Goal: Information Seeking & Learning: Learn about a topic

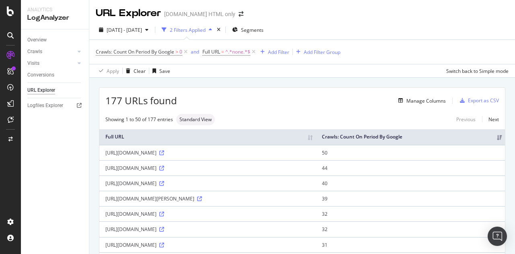
scroll to position [723, 0]
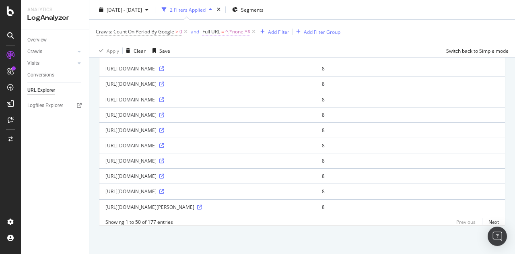
click at [230, 32] on span "^.*none.*$" at bounding box center [237, 31] width 25 height 11
drag, startPoint x: 228, startPoint y: 65, endPoint x: 206, endPoint y: 65, distance: 21.7
click at [206, 65] on div "Contains 404 Cancel Add filter Apply" at bounding box center [253, 65] width 101 height 55
type input "/none/"
click at [291, 84] on div "Apply" at bounding box center [292, 81] width 12 height 7
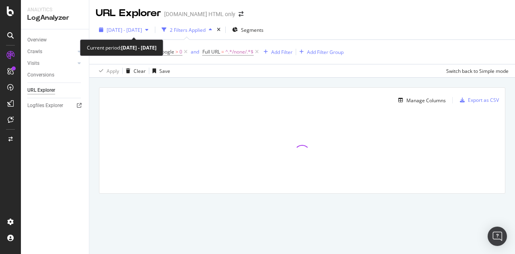
click at [142, 27] on span "[DATE] - [DATE]" at bounding box center [124, 30] width 35 height 7
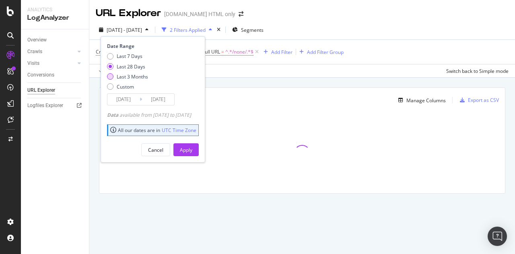
click at [129, 78] on div "Last 3 Months" at bounding box center [132, 76] width 31 height 7
type input "[DATE]"
click at [192, 148] on div "Apply" at bounding box center [186, 149] width 12 height 7
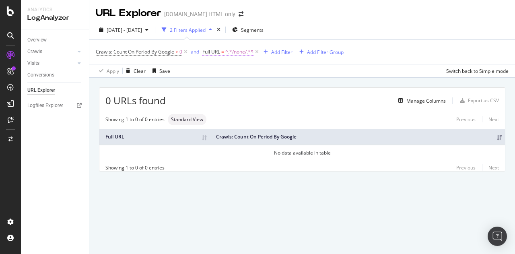
click at [232, 53] on span "^.*/none/.*$" at bounding box center [239, 51] width 28 height 11
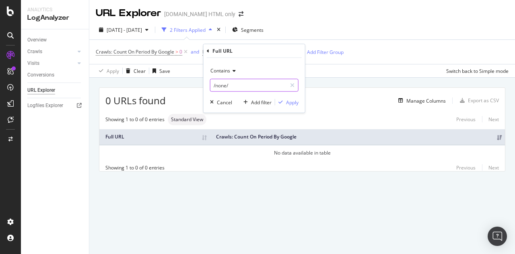
click at [215, 84] on input "/none/" at bounding box center [248, 85] width 76 height 13
click at [230, 86] on input "/none/" at bounding box center [248, 85] width 76 height 13
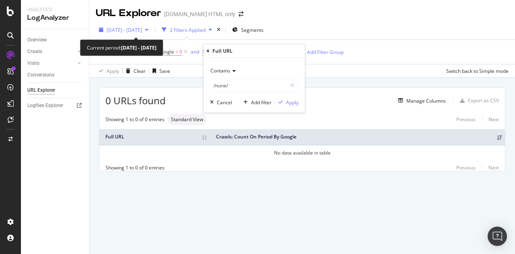
click at [142, 31] on span "[DATE] - [DATE]" at bounding box center [124, 30] width 35 height 7
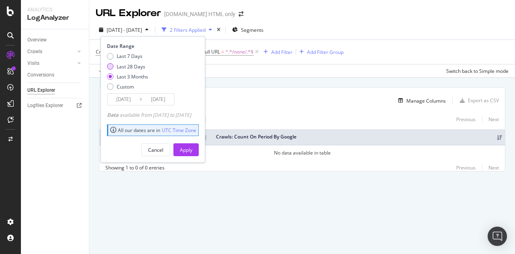
click at [133, 63] on div "Last 28 Days" at bounding box center [131, 66] width 29 height 7
type input "[DATE]"
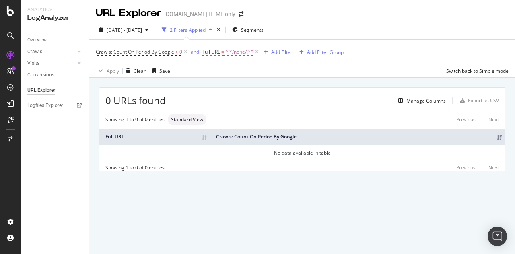
click at [236, 48] on span "^.*/none/.*$" at bounding box center [239, 51] width 28 height 11
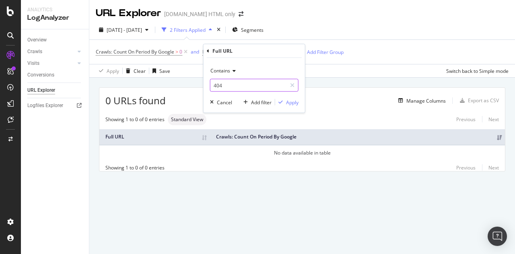
type input "404"
click at [218, 72] on span "Contains" at bounding box center [220, 70] width 20 height 7
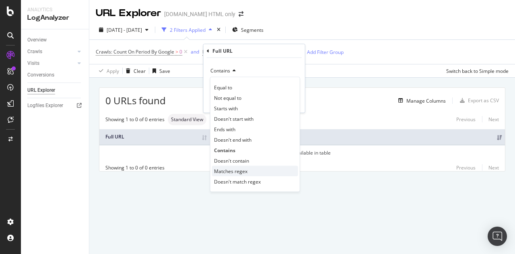
click at [232, 170] on span "Matches regex" at bounding box center [230, 170] width 33 height 7
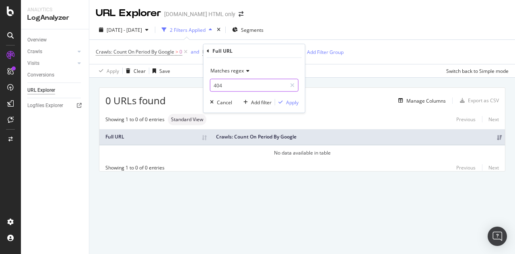
click at [237, 85] on input "404" at bounding box center [248, 85] width 76 height 13
type input "404|undefined"
click at [283, 101] on div "button" at bounding box center [280, 102] width 11 height 5
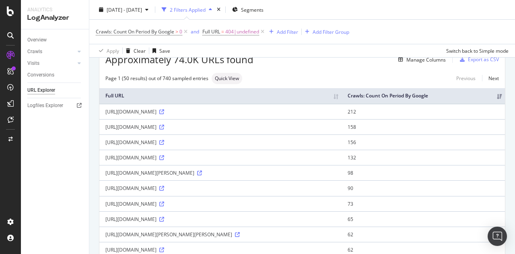
scroll to position [40, 0]
click at [233, 30] on span "404|undefined" at bounding box center [242, 31] width 34 height 11
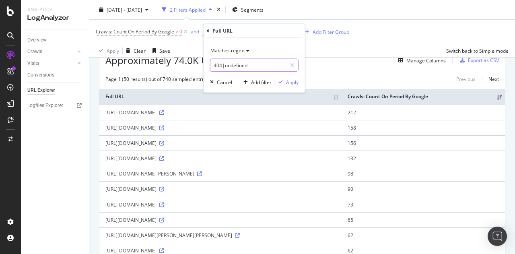
click at [214, 67] on input "404|undefined" at bounding box center [248, 65] width 76 height 13
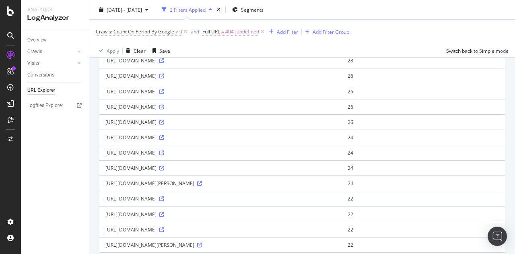
scroll to position [523, 0]
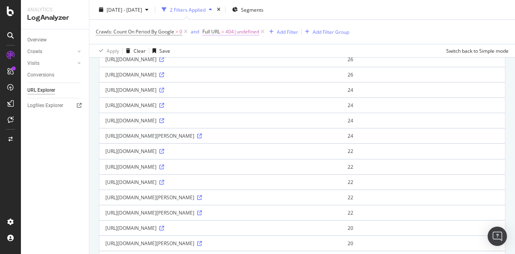
click at [226, 32] on span "Full URL = 404|undefined" at bounding box center [230, 31] width 57 height 7
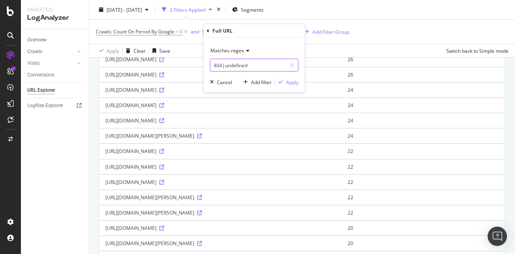
click at [213, 64] on input "404|undefined" at bounding box center [248, 65] width 76 height 13
type input "/404/|undefined"
click at [281, 83] on icon "button" at bounding box center [280, 82] width 4 height 5
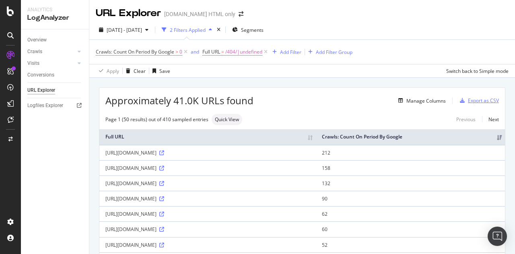
click at [468, 97] on div "Export as CSV" at bounding box center [483, 100] width 31 height 7
click at [35, 39] on div "Overview" at bounding box center [36, 40] width 19 height 8
drag, startPoint x: 105, startPoint y: 168, endPoint x: 232, endPoint y: 168, distance: 126.6
click at [232, 168] on div "[URL][DOMAIN_NAME]" at bounding box center [207, 167] width 204 height 7
drag, startPoint x: 106, startPoint y: 152, endPoint x: 243, endPoint y: 156, distance: 136.8
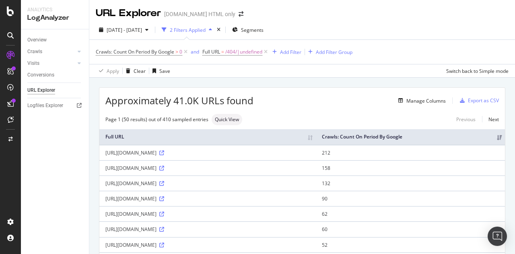
click at [243, 156] on td "[URL][DOMAIN_NAME]" at bounding box center [207, 152] width 216 height 15
copy div "[URL][DOMAIN_NAME]"
click at [296, 52] on div "Add Filter" at bounding box center [290, 52] width 21 height 7
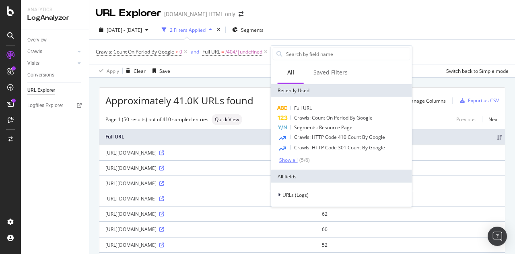
click at [291, 160] on div "Show all" at bounding box center [288, 160] width 18 height 6
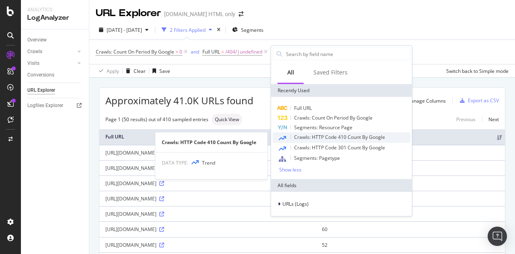
click at [327, 140] on div "Crawls: HTTP Code 410 Count By Google" at bounding box center [342, 137] width 138 height 10
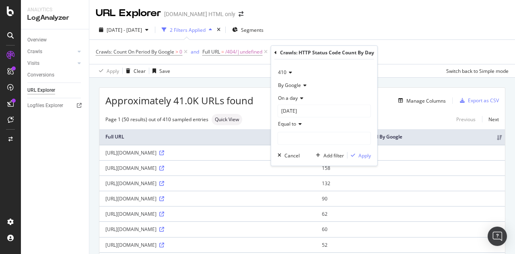
click at [287, 70] on icon at bounding box center [289, 72] width 6 height 5
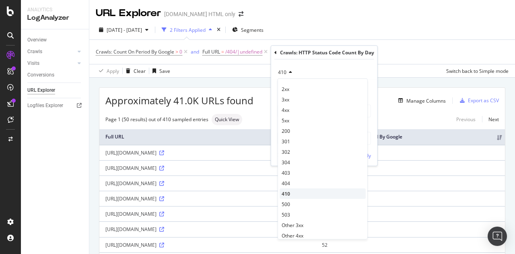
scroll to position [16, 0]
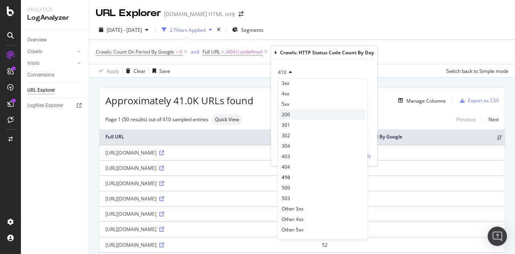
click at [305, 113] on div "200" at bounding box center [322, 114] width 86 height 10
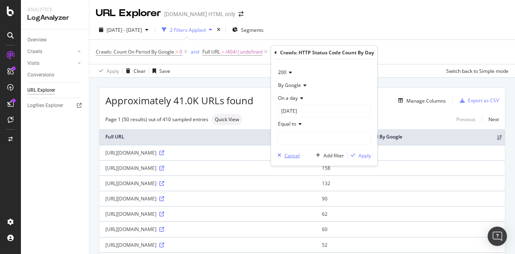
click at [296, 154] on div "Cancel" at bounding box center [291, 155] width 15 height 7
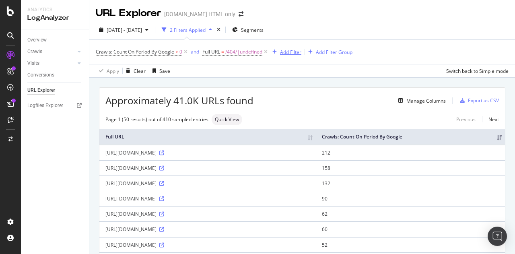
click at [291, 52] on div "Add Filter" at bounding box center [290, 52] width 21 height 7
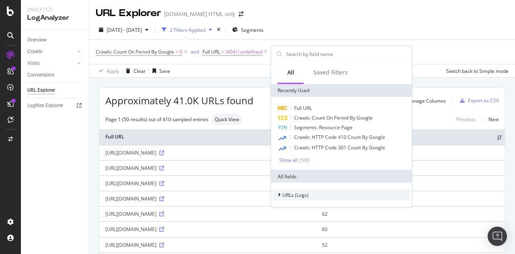
click at [293, 195] on span "URLs (Logs)" at bounding box center [295, 194] width 26 height 7
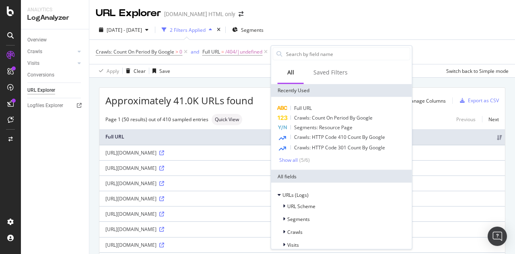
scroll to position [7, 0]
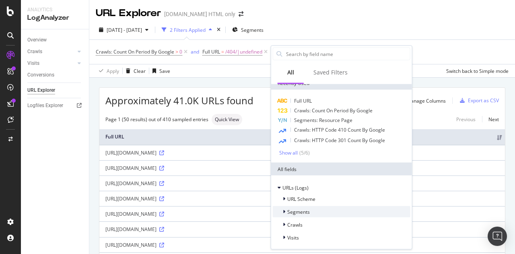
click at [291, 208] on span "Segments" at bounding box center [298, 211] width 23 height 7
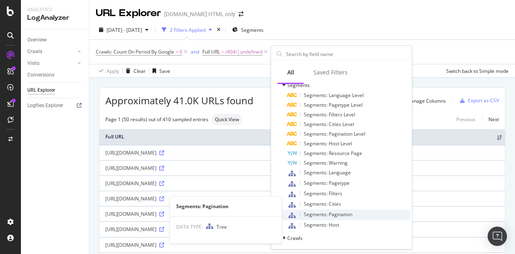
scroll to position [147, 0]
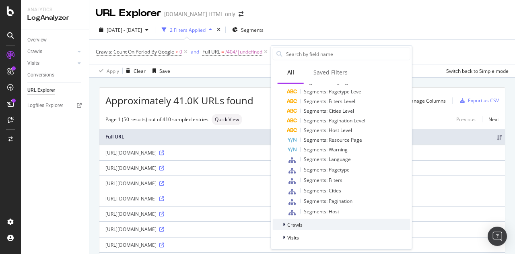
click at [292, 226] on span "Crawls" at bounding box center [294, 224] width 15 height 7
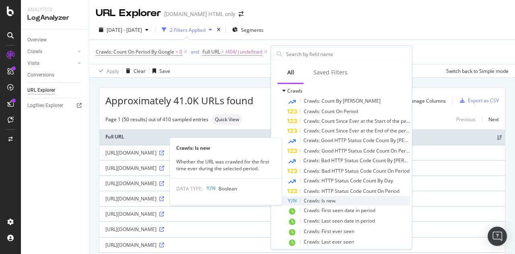
scroll to position [298, 0]
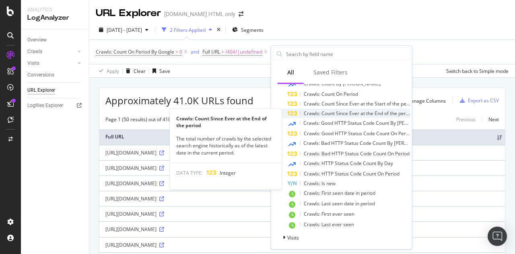
click at [333, 113] on span "Crawls: Count Since Ever at the End of the period" at bounding box center [358, 113] width 109 height 7
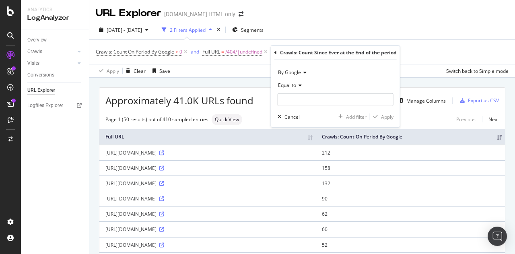
click at [274, 53] on icon at bounding box center [275, 52] width 2 height 5
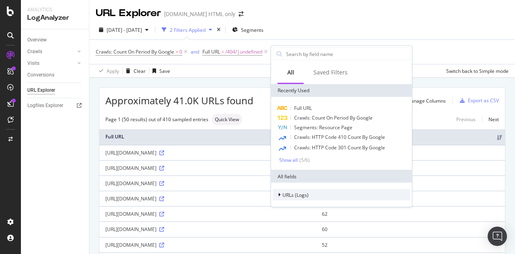
click at [287, 193] on span "URLs (Logs)" at bounding box center [295, 194] width 26 height 7
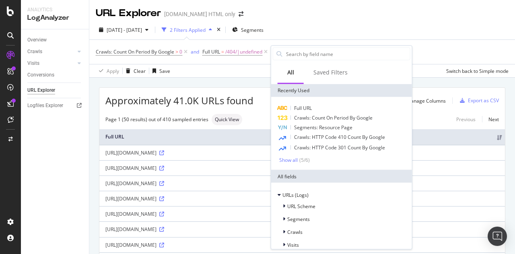
scroll to position [7, 0]
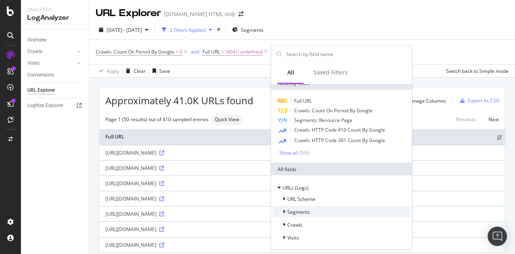
click at [291, 206] on div "Segments" at bounding box center [342, 211] width 138 height 11
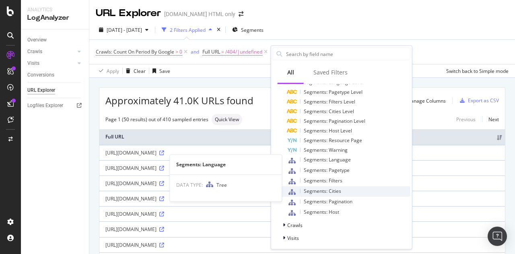
scroll to position [147, 0]
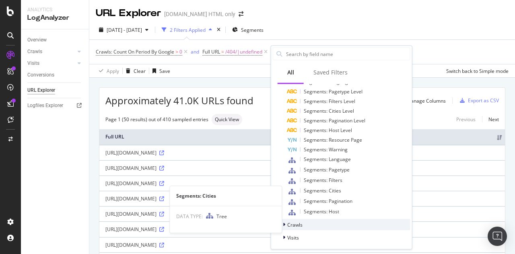
click at [287, 222] on span "Crawls" at bounding box center [294, 224] width 15 height 7
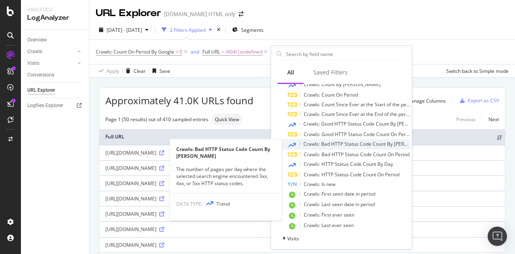
scroll to position [298, 0]
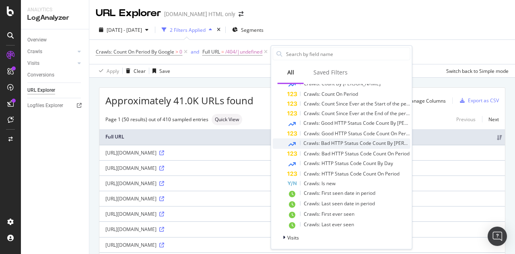
click at [322, 174] on span "Crawls: HTTP Status Code Count On Period" at bounding box center [352, 173] width 96 height 7
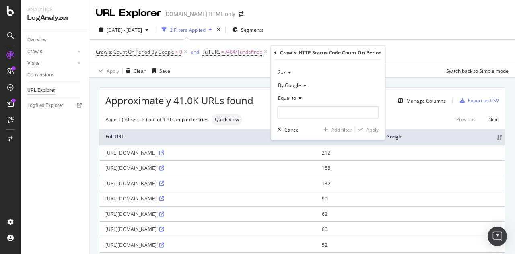
click at [285, 68] on div "2xx" at bounding box center [327, 72] width 101 height 13
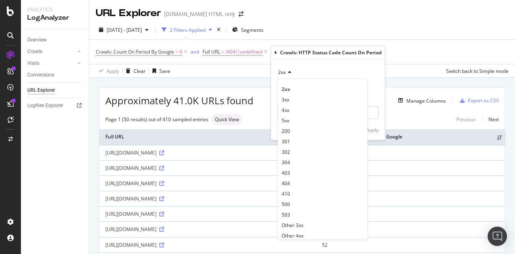
click at [285, 74] on span "2xx" at bounding box center [282, 72] width 8 height 7
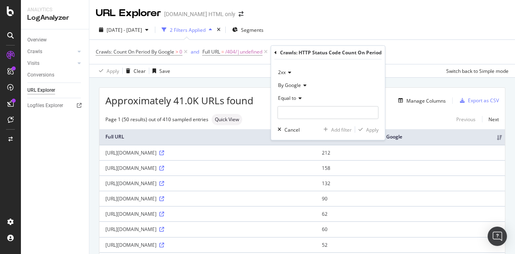
click at [285, 74] on span "2xx" at bounding box center [282, 72] width 8 height 7
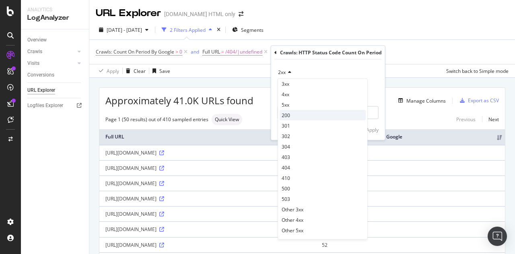
scroll to position [16, 0]
click at [287, 114] on span "200" at bounding box center [285, 114] width 8 height 7
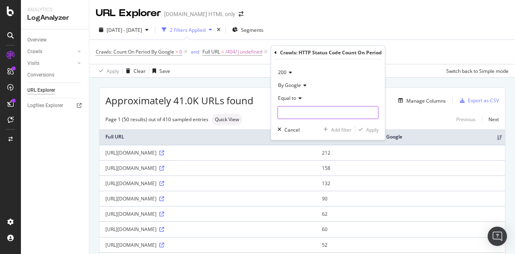
click at [289, 112] on input "number" at bounding box center [327, 112] width 101 height 13
click at [289, 97] on span "Equal to" at bounding box center [287, 97] width 18 height 7
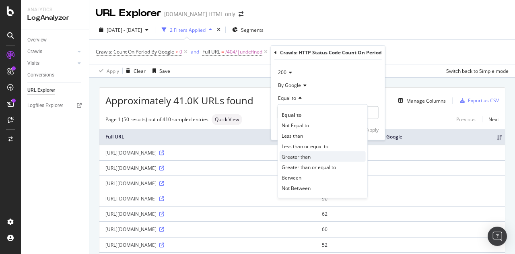
click at [291, 160] on div "Greater than" at bounding box center [322, 156] width 86 height 10
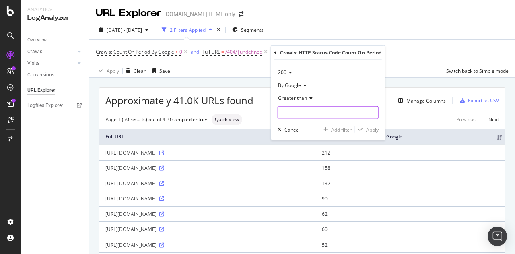
click at [290, 114] on input "number" at bounding box center [327, 112] width 101 height 13
click at [292, 96] on span "Greater than" at bounding box center [292, 97] width 29 height 7
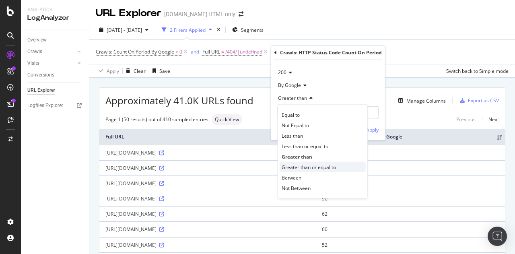
click at [295, 166] on span "Greater than or equal to" at bounding box center [308, 166] width 54 height 7
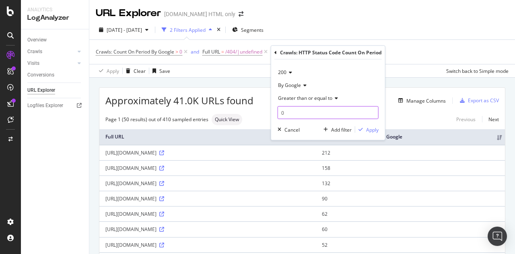
drag, startPoint x: 289, startPoint y: 112, endPoint x: 269, endPoint y: 104, distance: 21.9
click at [269, 104] on body "Analytics LogAnalyzer Overview Crawls Daily Distribution Segments Distribution …" at bounding box center [257, 127] width 515 height 254
type input "0"
type input "1"
click at [366, 130] on div "Apply" at bounding box center [372, 129] width 12 height 7
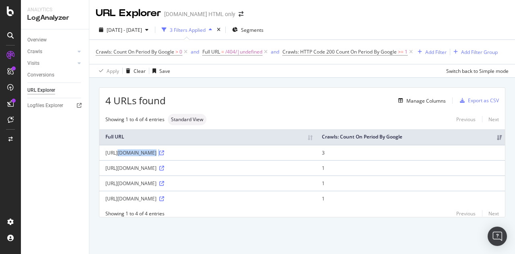
drag, startPoint x: 105, startPoint y: 153, endPoint x: 208, endPoint y: 155, distance: 103.8
click at [209, 155] on td "[URL][DOMAIN_NAME]" at bounding box center [207, 152] width 216 height 15
copy div "[URL][DOMAIN_NAME]"
drag, startPoint x: 106, startPoint y: 183, endPoint x: 300, endPoint y: 184, distance: 193.4
click at [300, 184] on div "[URL][DOMAIN_NAME]" at bounding box center [207, 183] width 204 height 7
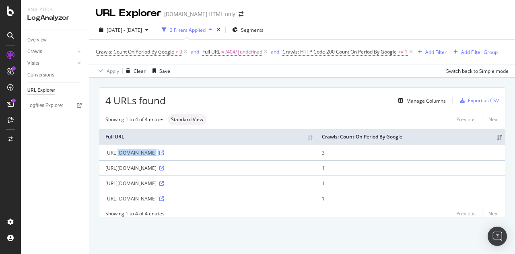
copy div "[URL][DOMAIN_NAME]"
click at [133, 55] on span "Crawls: Count On Period By Google" at bounding box center [135, 51] width 78 height 7
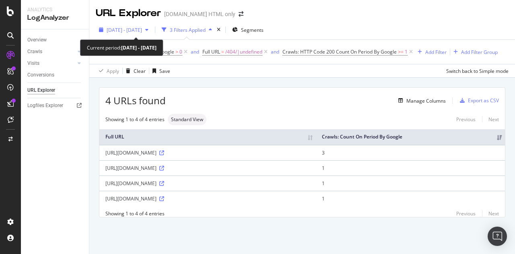
click at [134, 30] on span "[DATE] - [DATE]" at bounding box center [124, 30] width 35 height 7
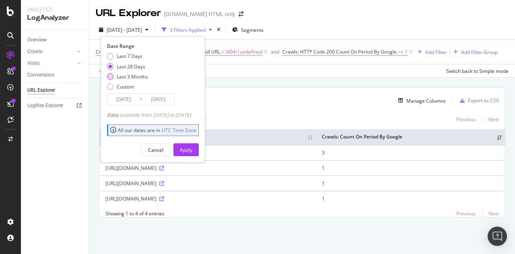
click at [130, 78] on div "Last 3 Months" at bounding box center [132, 76] width 31 height 7
type input "[DATE]"
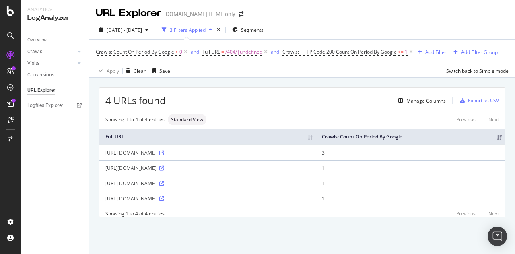
click at [99, 186] on td "[URL][DOMAIN_NAME]" at bounding box center [207, 182] width 216 height 15
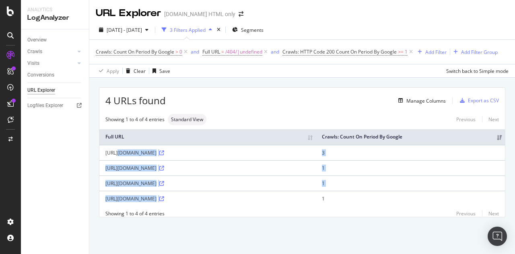
drag, startPoint x: 105, startPoint y: 152, endPoint x: 300, endPoint y: 200, distance: 201.1
click at [300, 200] on tbody "[URL][DOMAIN_NAME] 3 [URL][DOMAIN_NAME] 1 [URL][DOMAIN_NAME] 1 [URL][DOMAIN_NAM…" at bounding box center [301, 176] width 405 height 62
copy tbody "[URL][DOMAIN_NAME] 3 [URL][DOMAIN_NAME] 1 [URL][DOMAIN_NAME] 1 [URL][DOMAIN_NAM…"
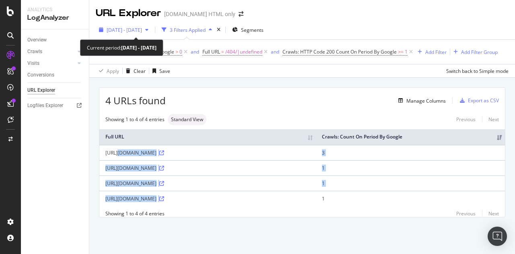
click at [140, 27] on span "[DATE] - [DATE]" at bounding box center [124, 30] width 35 height 7
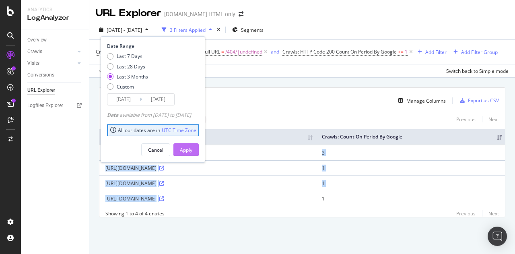
click at [192, 146] on div "Apply" at bounding box center [186, 149] width 12 height 7
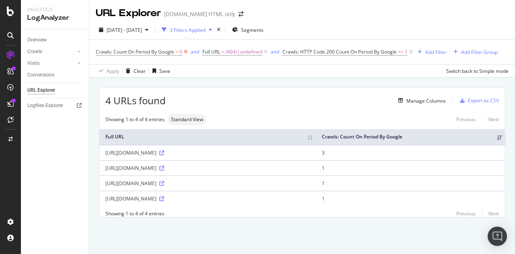
click at [187, 50] on icon at bounding box center [185, 52] width 7 height 8
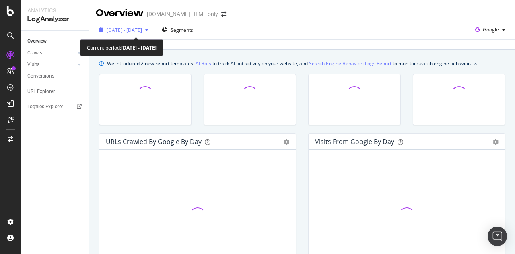
click at [142, 23] on button "[DATE] - [DATE]" at bounding box center [124, 29] width 56 height 13
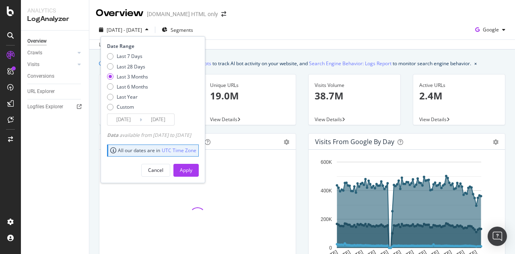
click at [277, 8] on div "Overview Housing.com HTML only" at bounding box center [301, 10] width 425 height 20
